Goal: Information Seeking & Learning: Learn about a topic

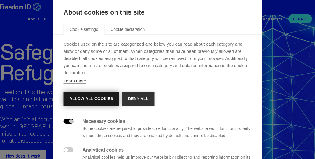
click at [83, 98] on button "Allow all cookies" at bounding box center [92, 98] width 56 height 14
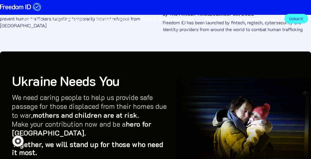
scroll to position [500, 0]
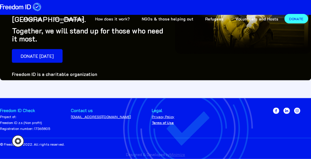
click at [30, 110] on div "Freedom ID Check" at bounding box center [25, 110] width 50 height 6
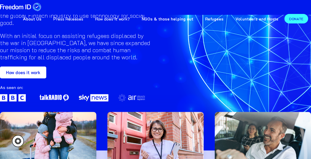
scroll to position [87, 0]
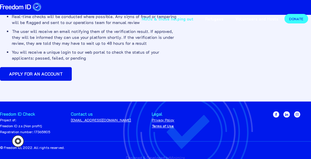
scroll to position [153, 0]
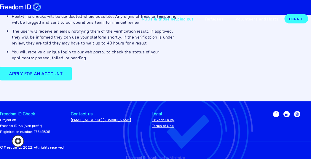
click at [50, 77] on link "Apply for an account" at bounding box center [36, 74] width 72 height 14
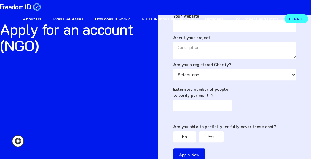
scroll to position [119, 0]
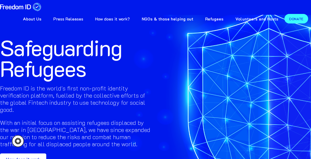
click at [41, 18] on strong "About Us" at bounding box center [32, 19] width 19 height 6
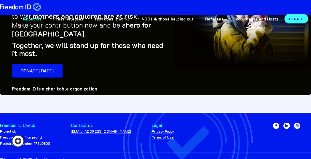
scroll to position [340, 0]
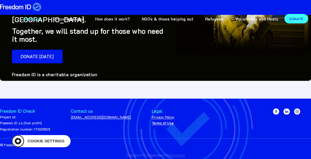
click at [17, 141] on icon "Cookie settings" at bounding box center [18, 141] width 12 height 12
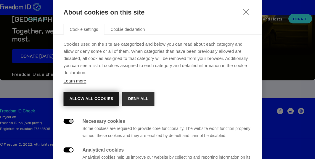
click at [102, 101] on button "Allow all cookies" at bounding box center [92, 98] width 56 height 14
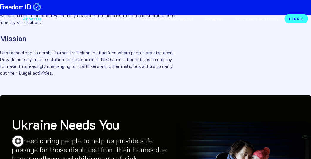
scroll to position [0, 0]
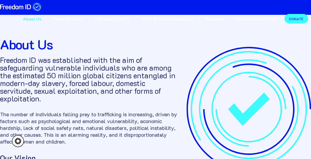
drag, startPoint x: 237, startPoint y: 0, endPoint x: 181, endPoint y: 35, distance: 65.5
click at [181, 35] on div "About Us Freedom ID was established with the aim of safeguarding vulnerable ind…" at bounding box center [155, 139] width 311 height 248
